Goal: Task Accomplishment & Management: Manage account settings

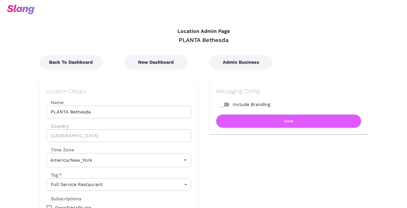
type input "Eastern Time"
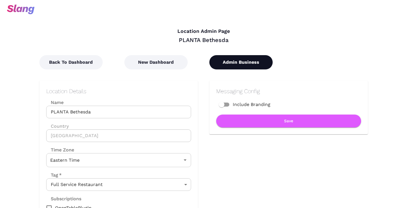
click at [227, 60] on button "Admin Business" at bounding box center [240, 62] width 63 height 14
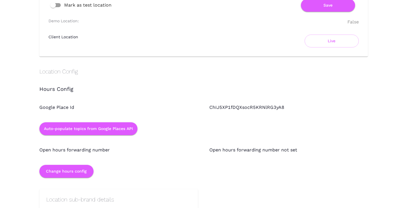
scroll to position [434, 0]
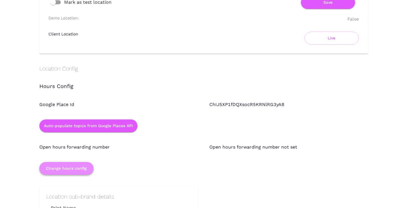
click at [86, 167] on button "Change hours config" at bounding box center [66, 168] width 54 height 13
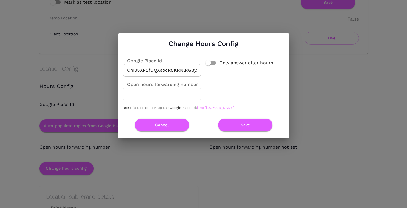
click at [197, 109] on link "https://developers.google.com/maps/documentation/javascript/examples/places-pla…" at bounding box center [215, 108] width 37 height 4
